Goal: Information Seeking & Learning: Understand process/instructions

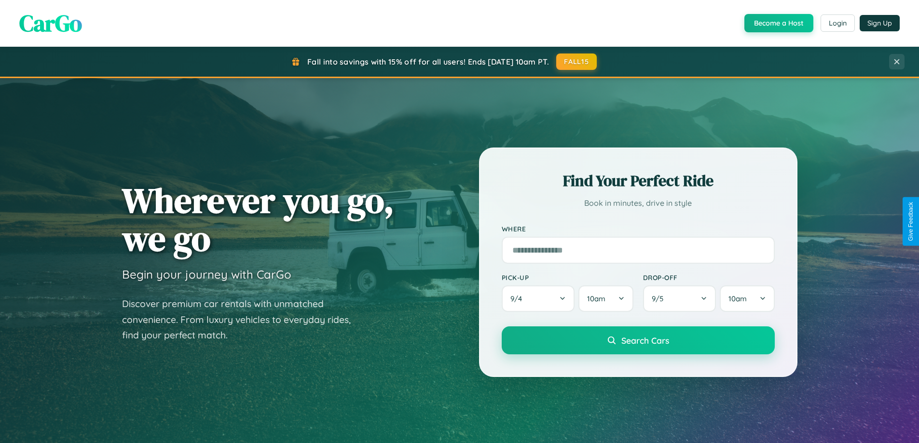
scroll to position [1855, 0]
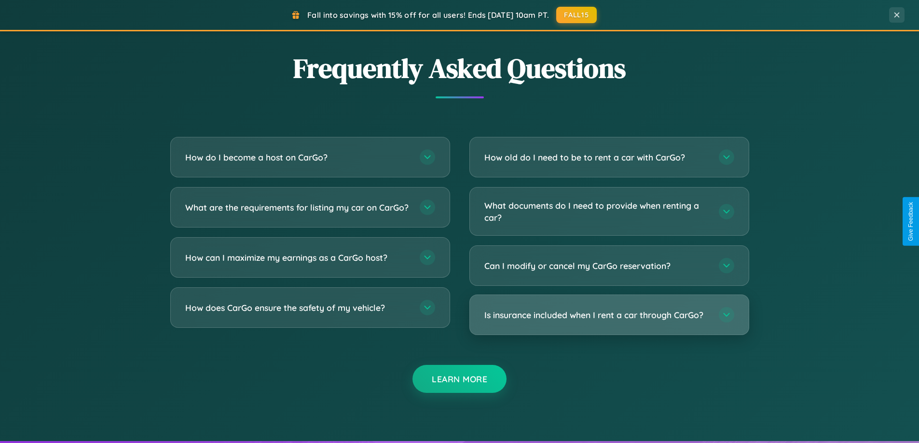
click at [609, 315] on h3 "Is insurance included when I rent a car through CarGo?" at bounding box center [596, 315] width 225 height 12
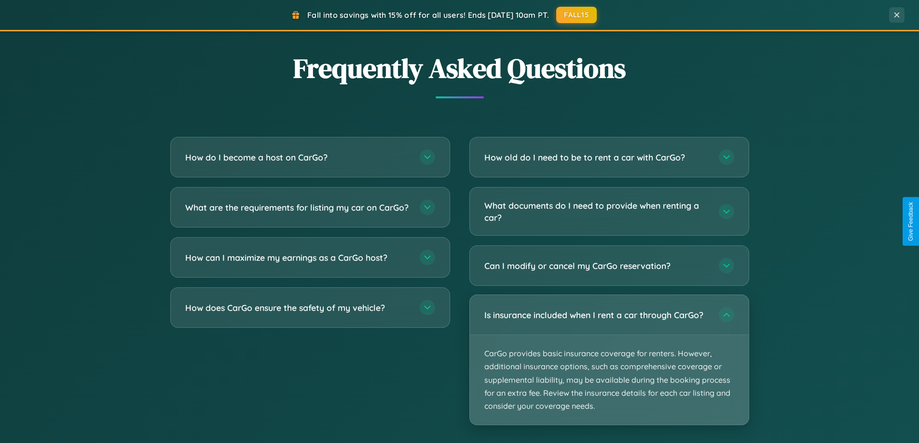
click at [609, 360] on p "CarGo provides basic insurance coverage for renters. However, additional insura…" at bounding box center [609, 380] width 279 height 90
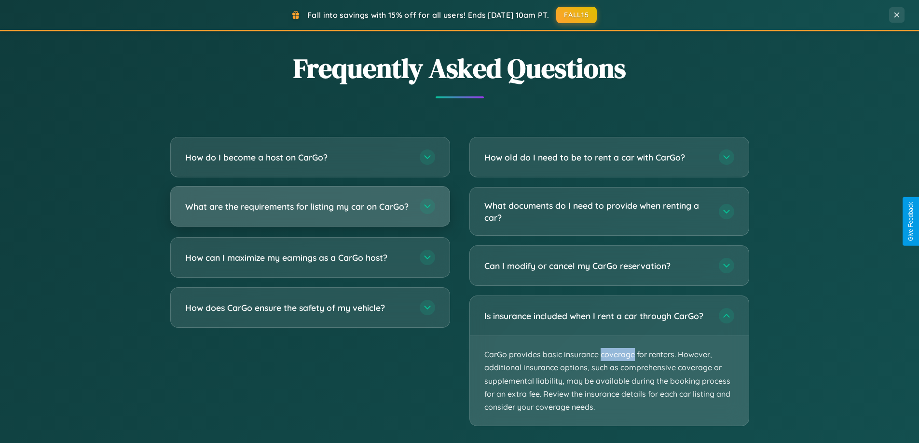
click at [310, 211] on h3 "What are the requirements for listing my car on CarGo?" at bounding box center [297, 207] width 225 height 12
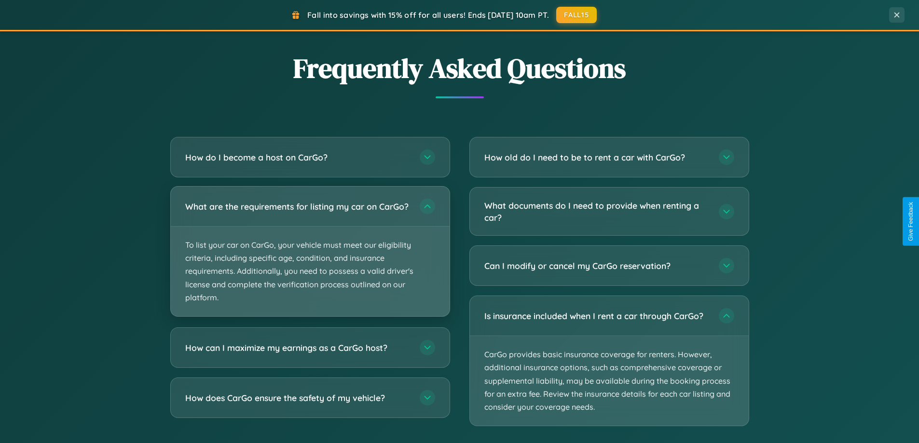
click at [310, 256] on p "To list your car on CarGo, your vehicle must meet our eligibility criteria, inc…" at bounding box center [310, 272] width 279 height 90
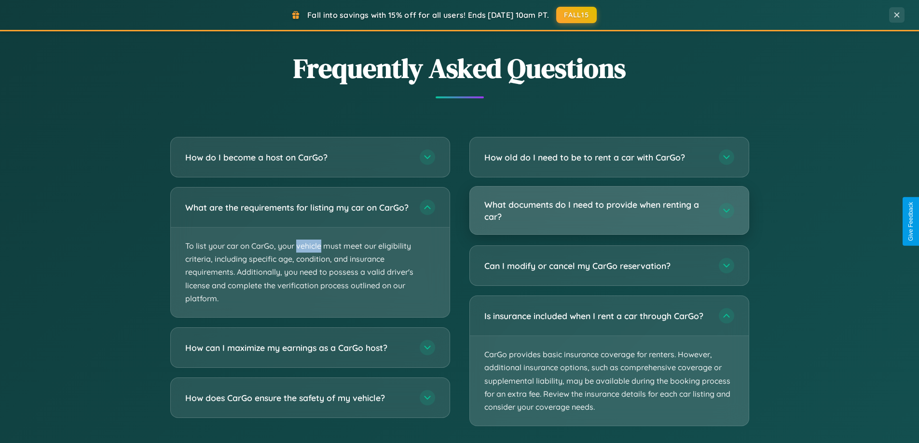
click at [609, 211] on h3 "What documents do I need to provide when renting a car?" at bounding box center [596, 211] width 225 height 24
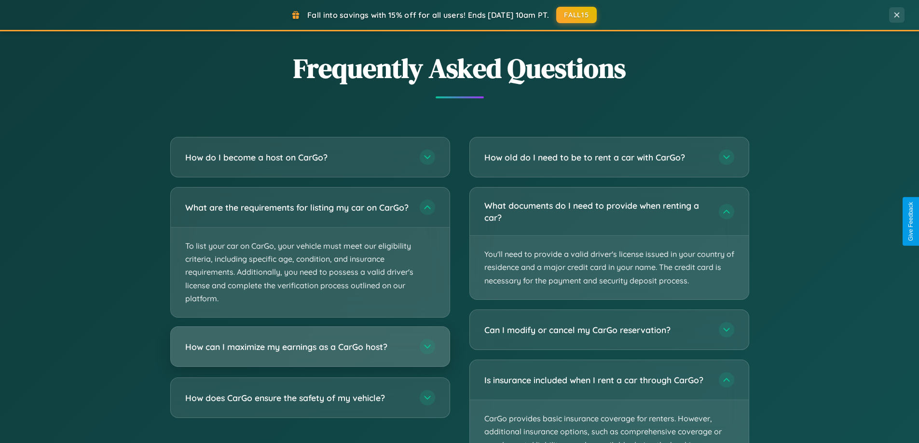
click at [310, 353] on h3 "How can I maximize my earnings as a CarGo host?" at bounding box center [297, 347] width 225 height 12
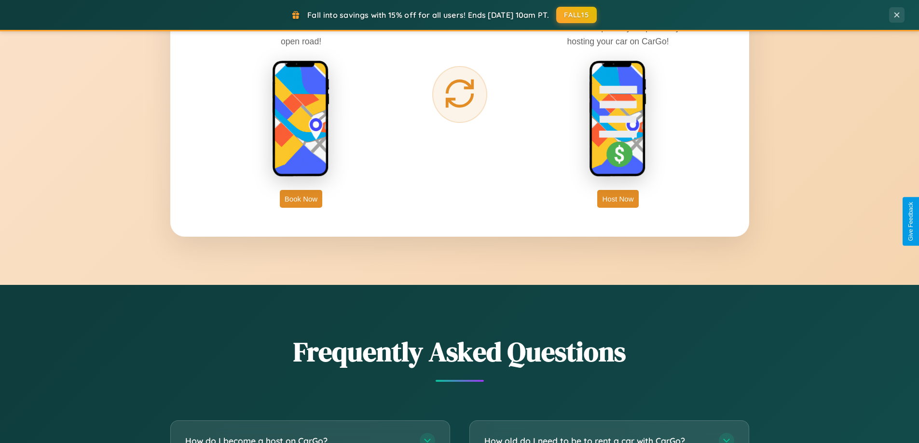
scroll to position [1549, 0]
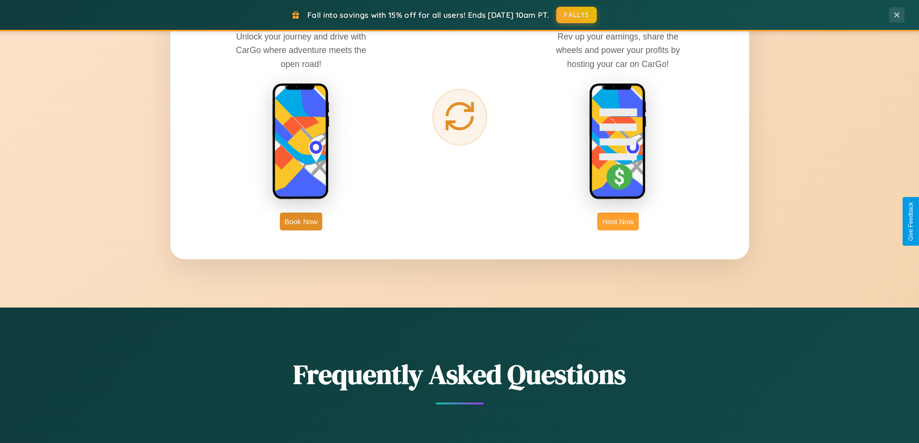
click at [618, 221] on button "Host Now" at bounding box center [617, 222] width 41 height 18
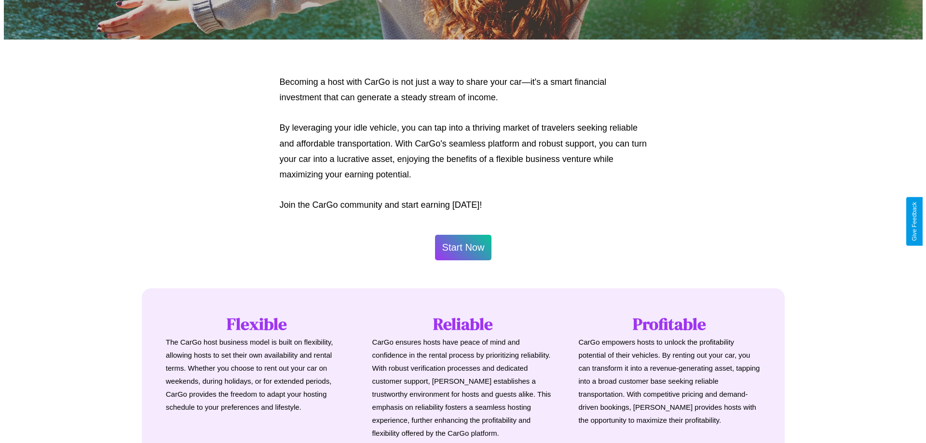
scroll to position [466, 0]
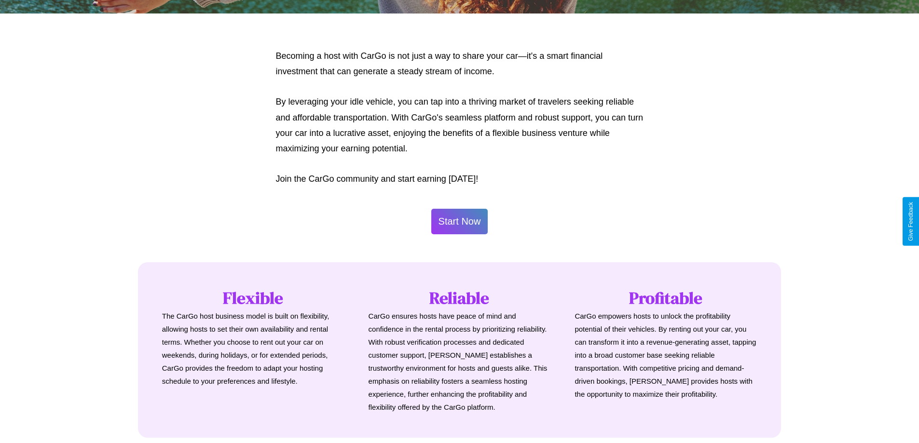
click at [459, 221] on button "Start Now" at bounding box center [459, 222] width 57 height 26
